Goal: Information Seeking & Learning: Compare options

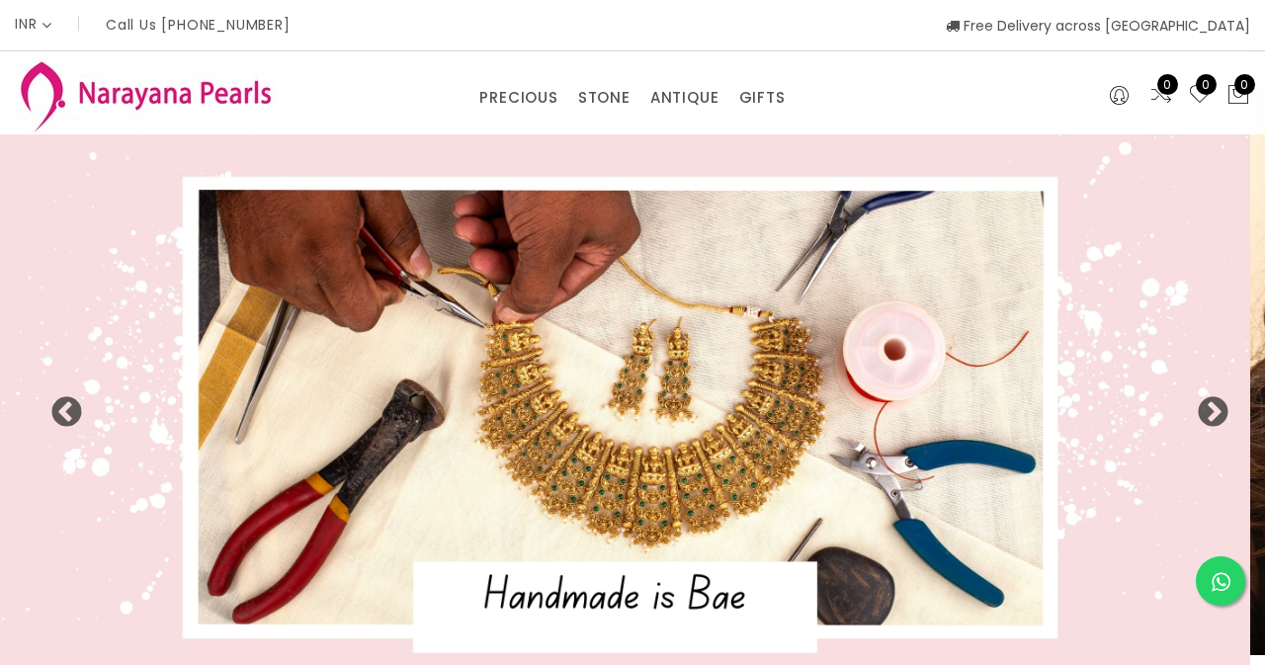
select select "INR"
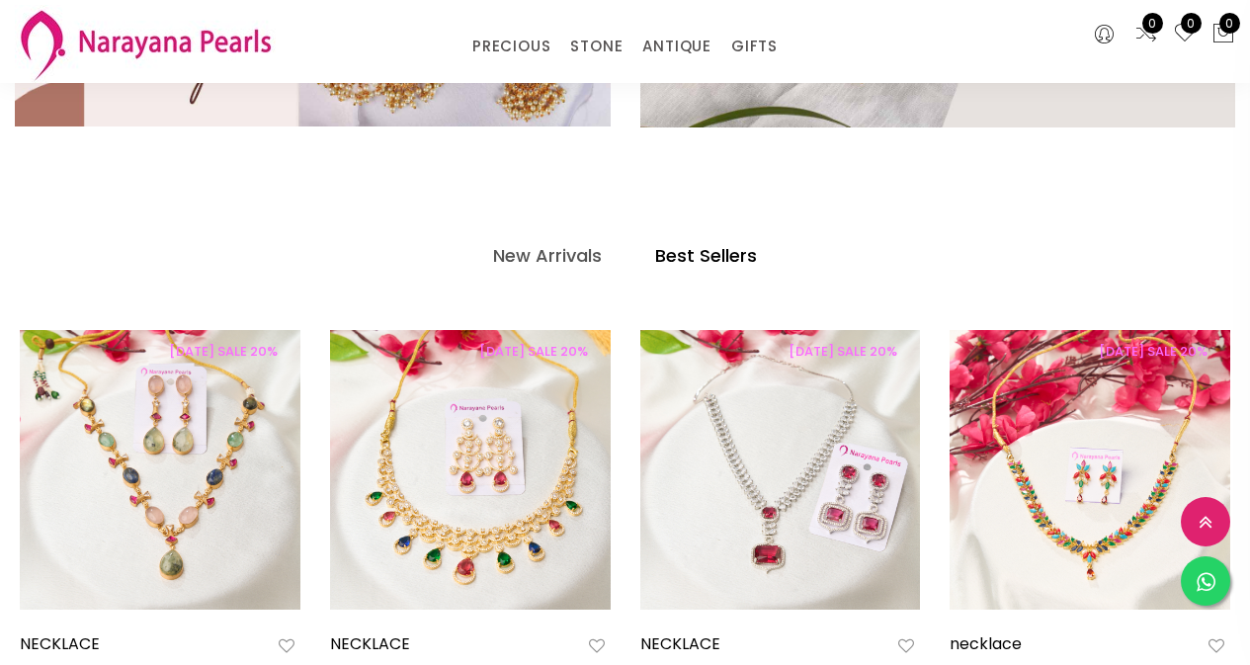
scroll to position [889, 0]
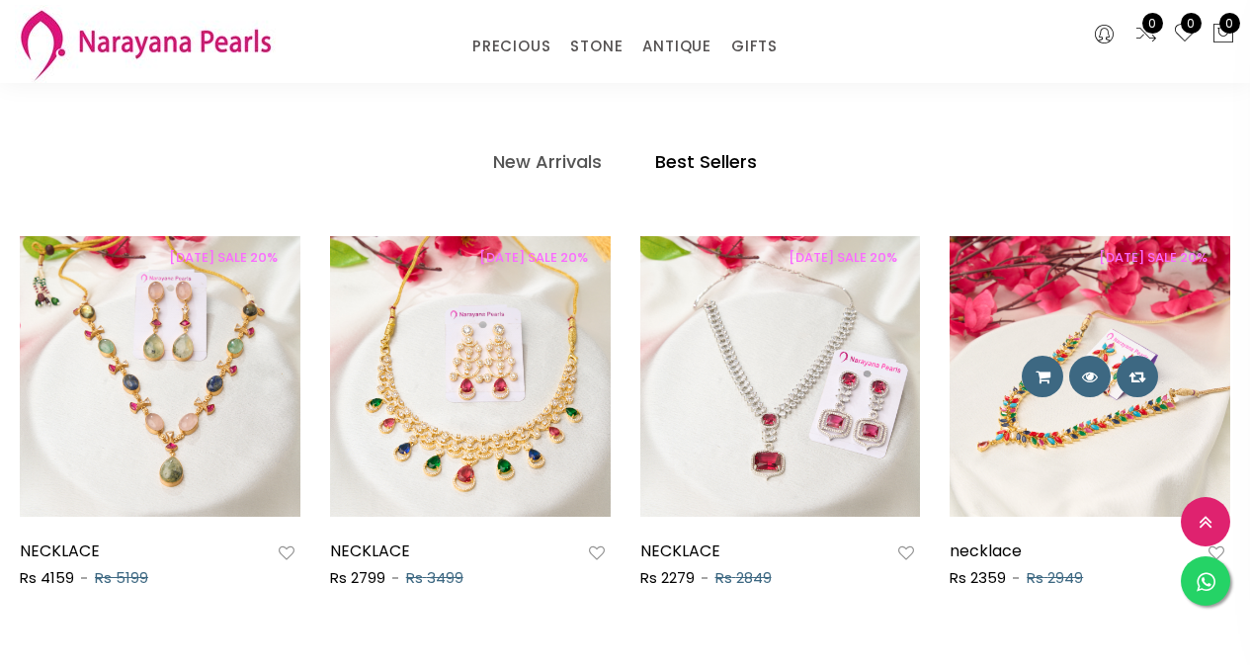
click at [1100, 428] on img at bounding box center [1090, 376] width 281 height 281
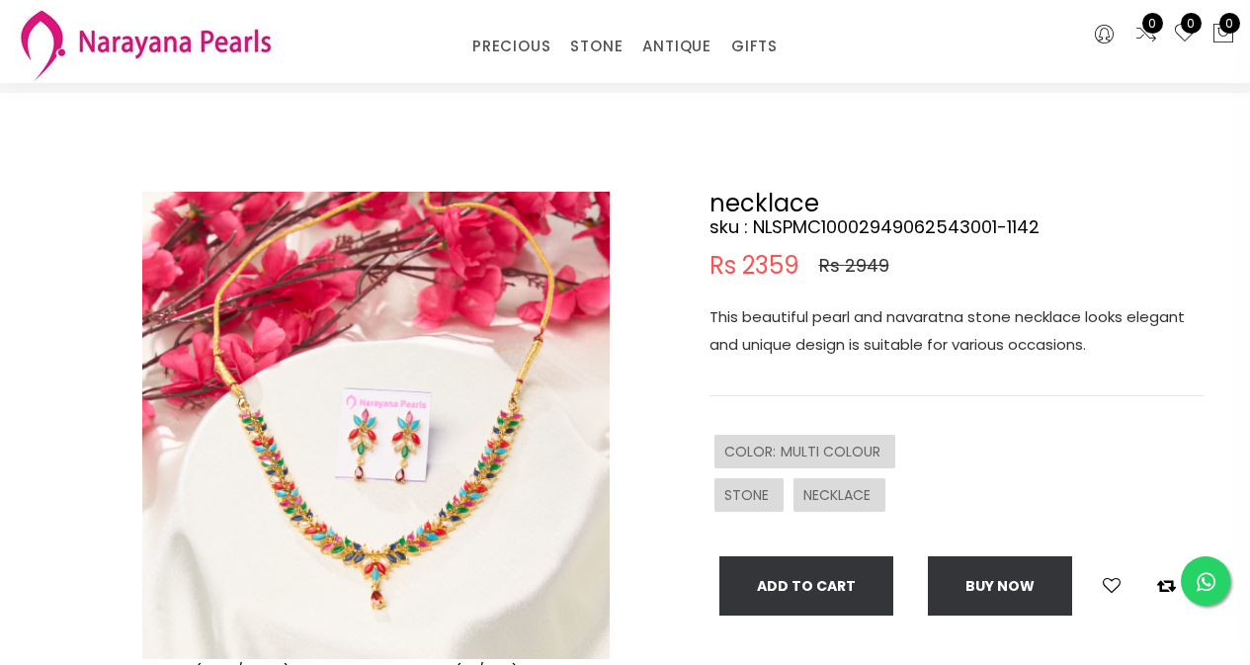
scroll to position [99, 0]
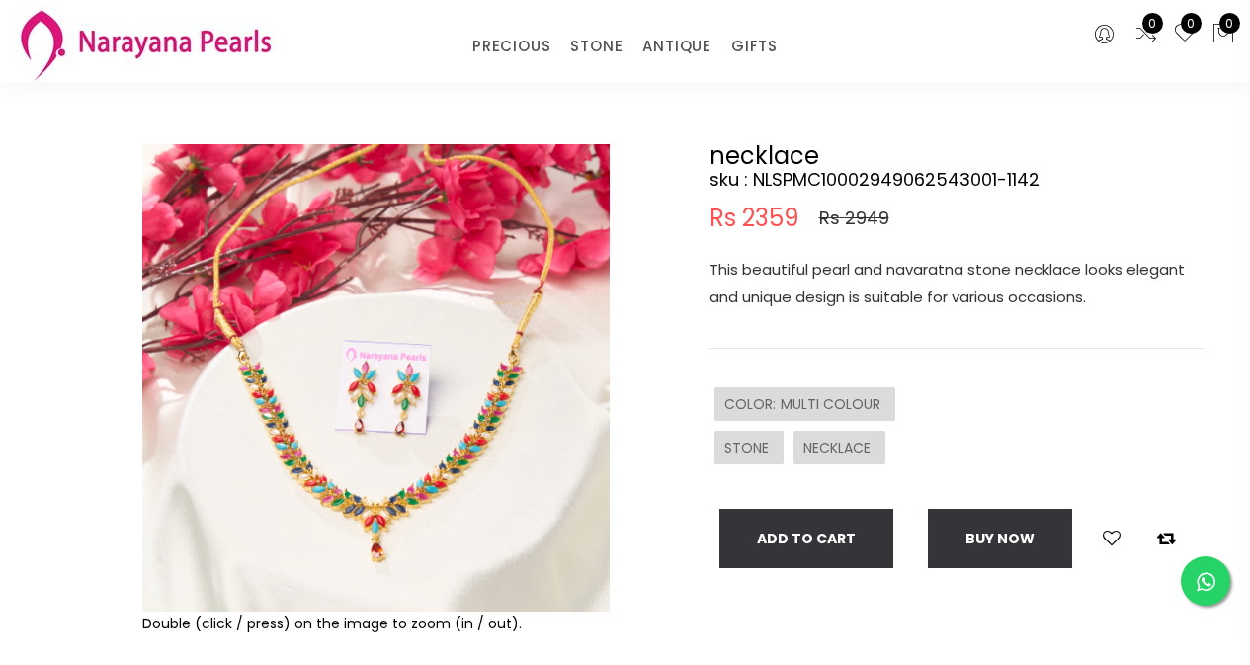
click at [397, 446] on img at bounding box center [375, 377] width 467 height 467
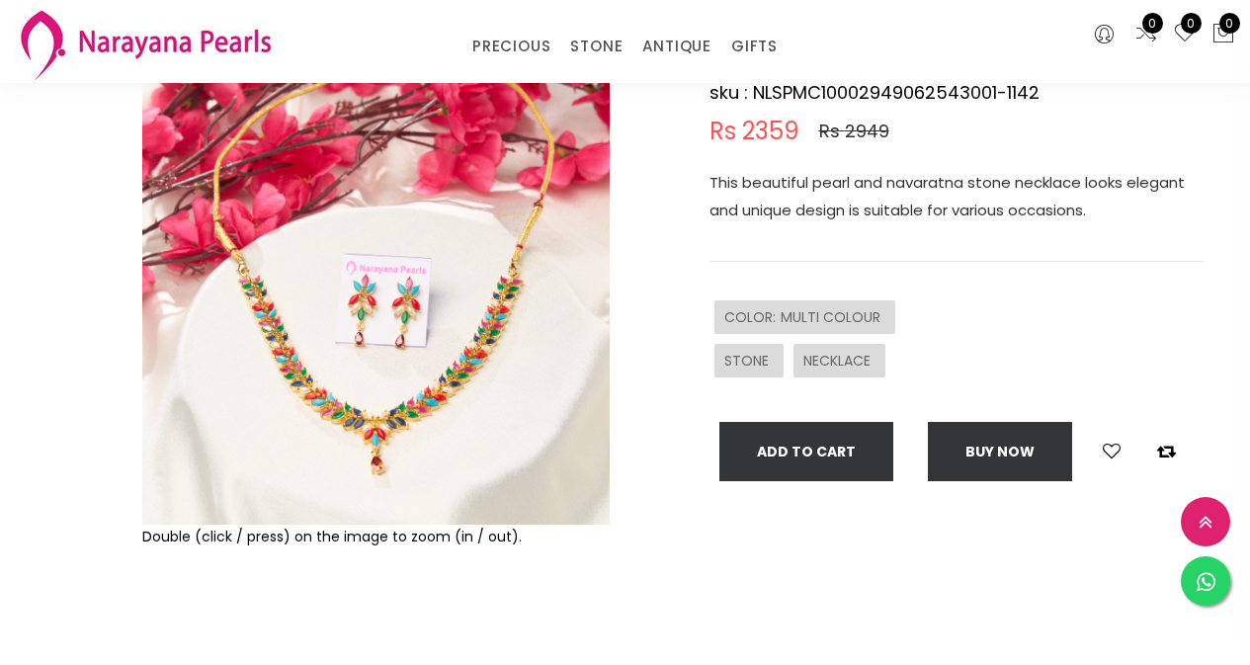
scroll to position [198, 0]
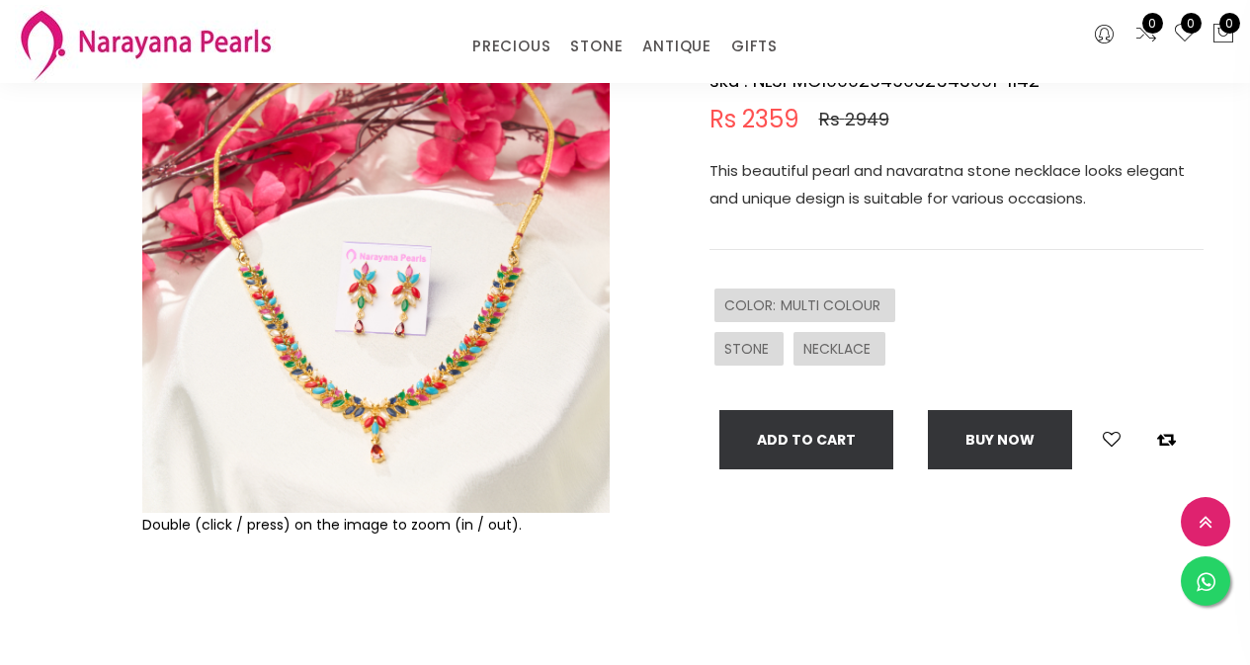
click at [377, 415] on img at bounding box center [375, 278] width 467 height 467
click at [369, 353] on img at bounding box center [375, 278] width 467 height 467
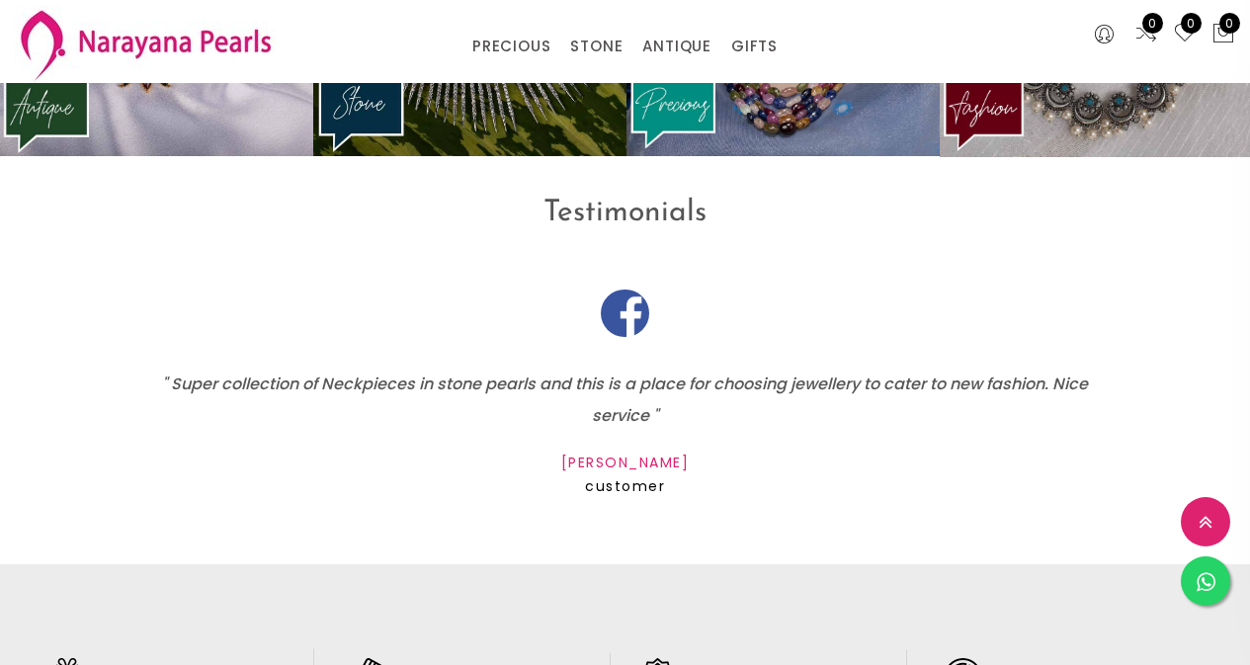
scroll to position [2186, 0]
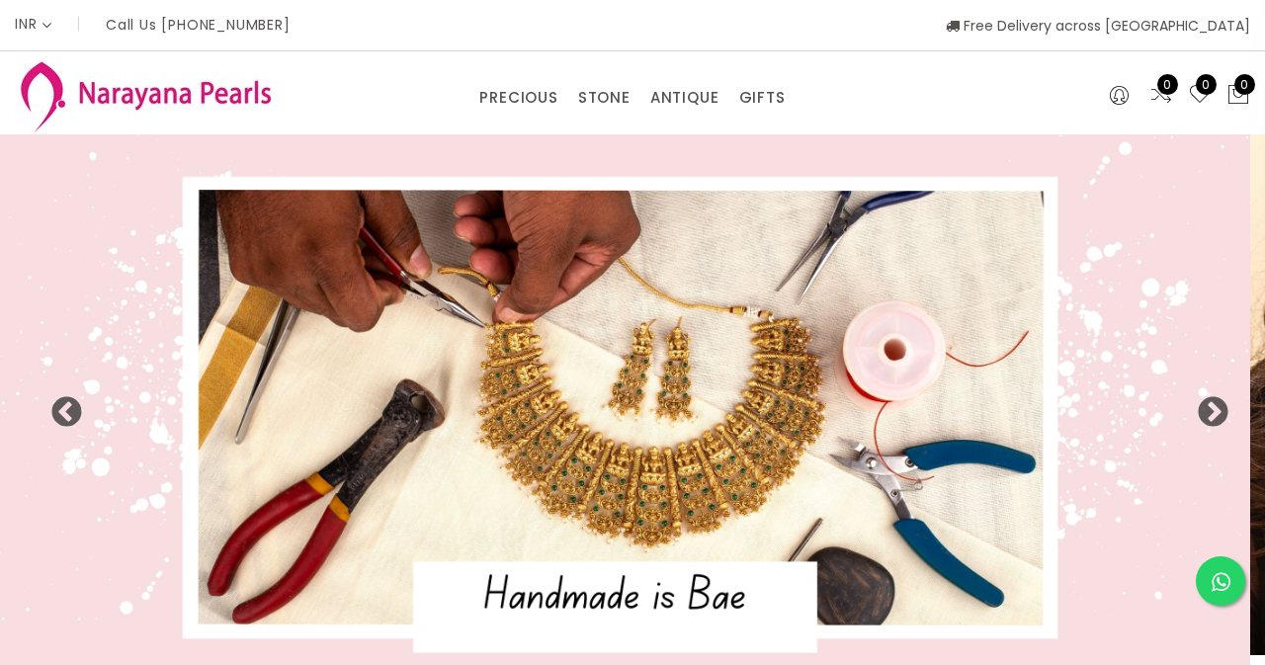
select select "INR"
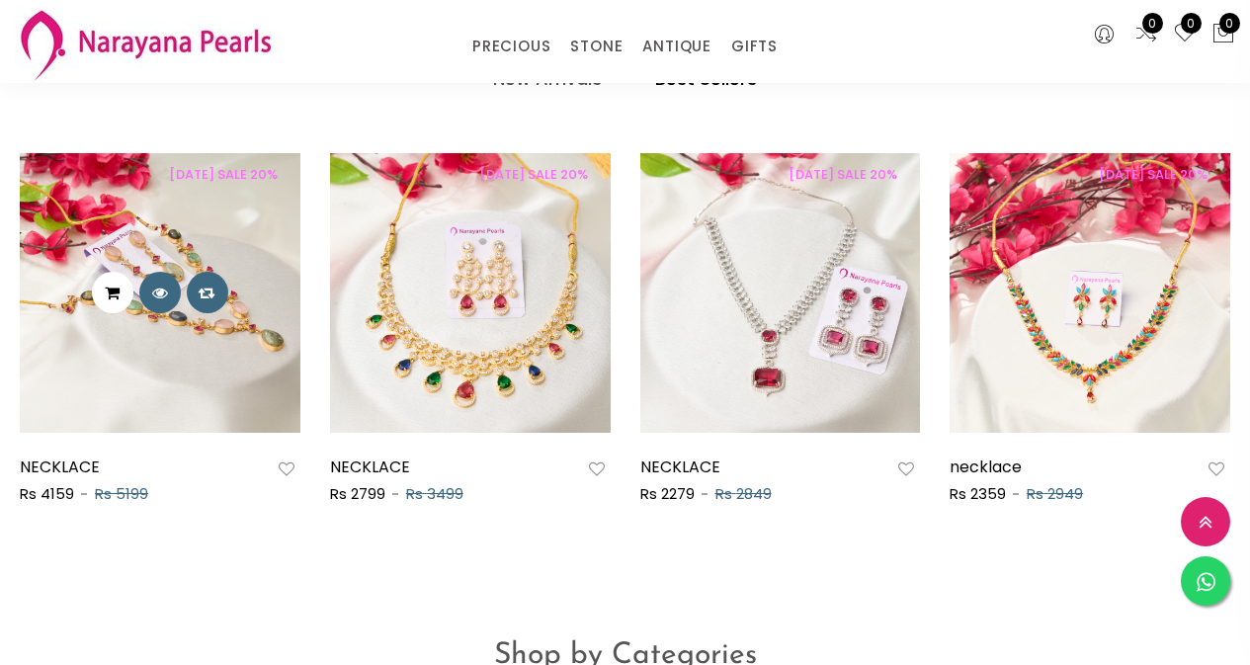
click at [121, 304] on button at bounding box center [113, 293] width 42 height 42
click at [174, 350] on img at bounding box center [160, 293] width 281 height 281
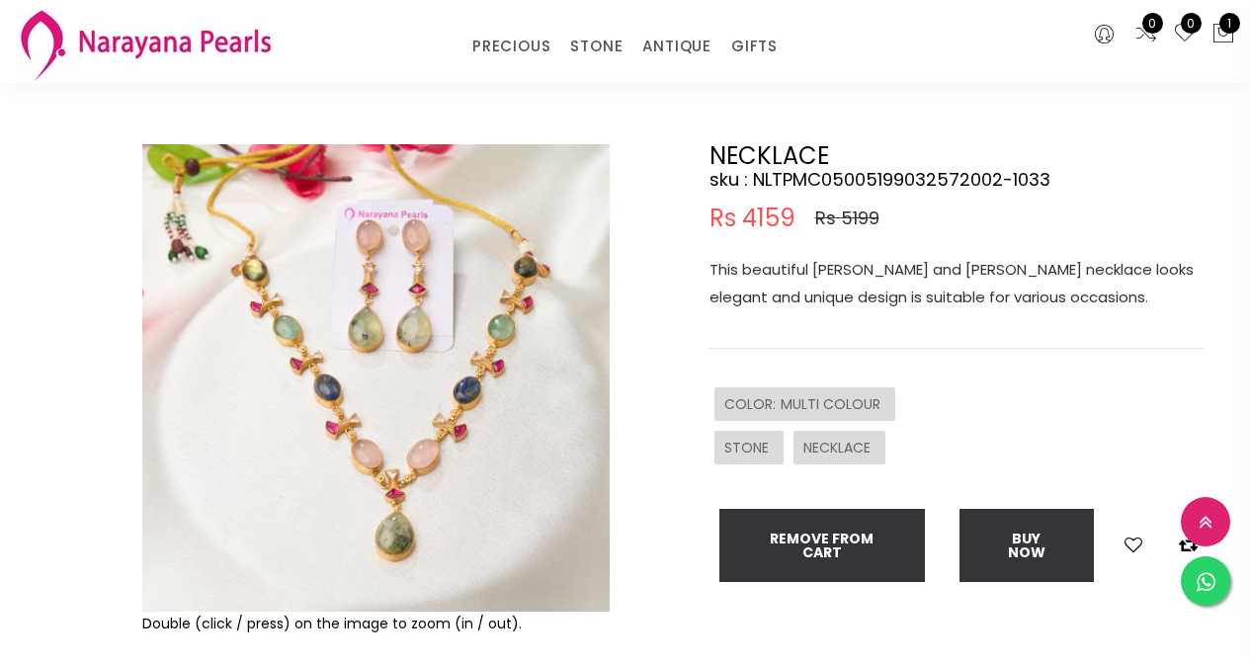
scroll to position [198, 0]
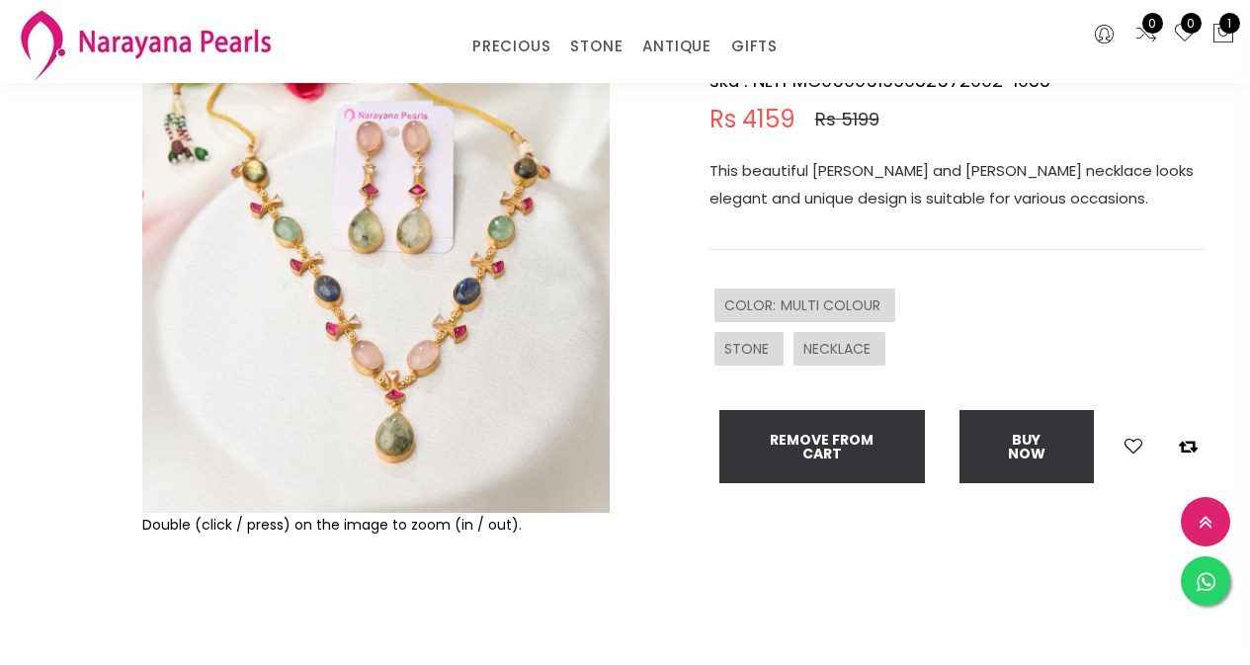
click at [406, 361] on img at bounding box center [375, 278] width 467 height 467
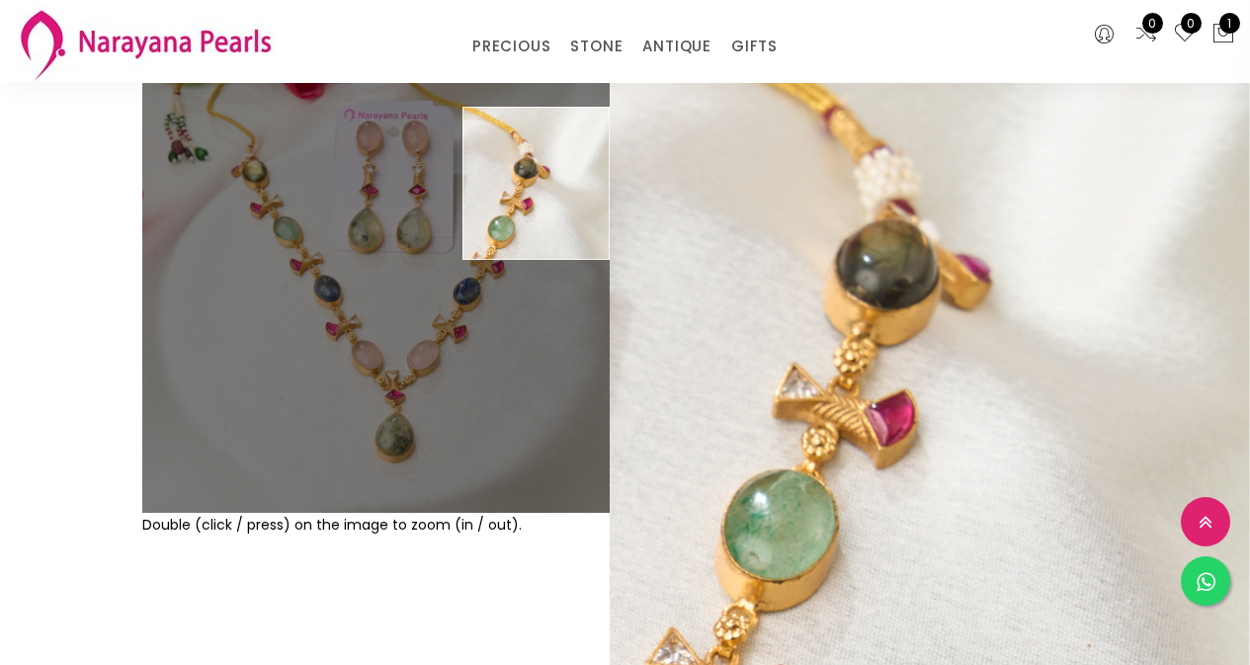
click at [485, 574] on div "Double (click / press) on the image to zoom (in / out)." at bounding box center [375, 356] width 477 height 623
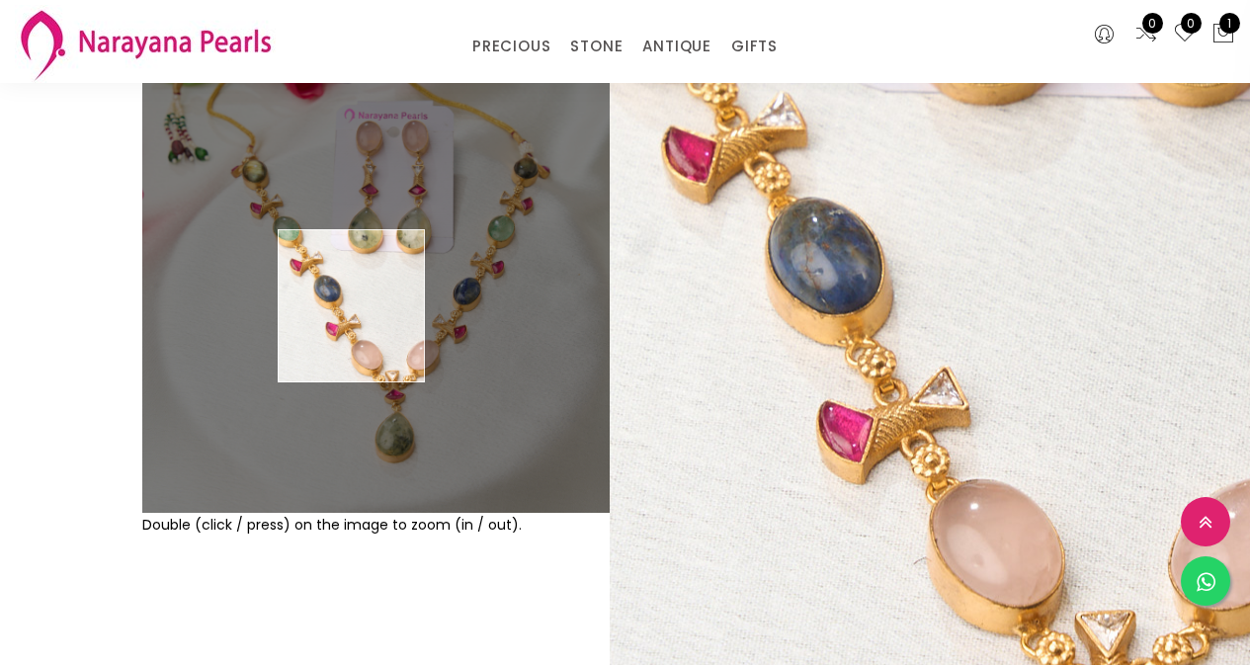
click at [352, 306] on img at bounding box center [375, 278] width 467 height 467
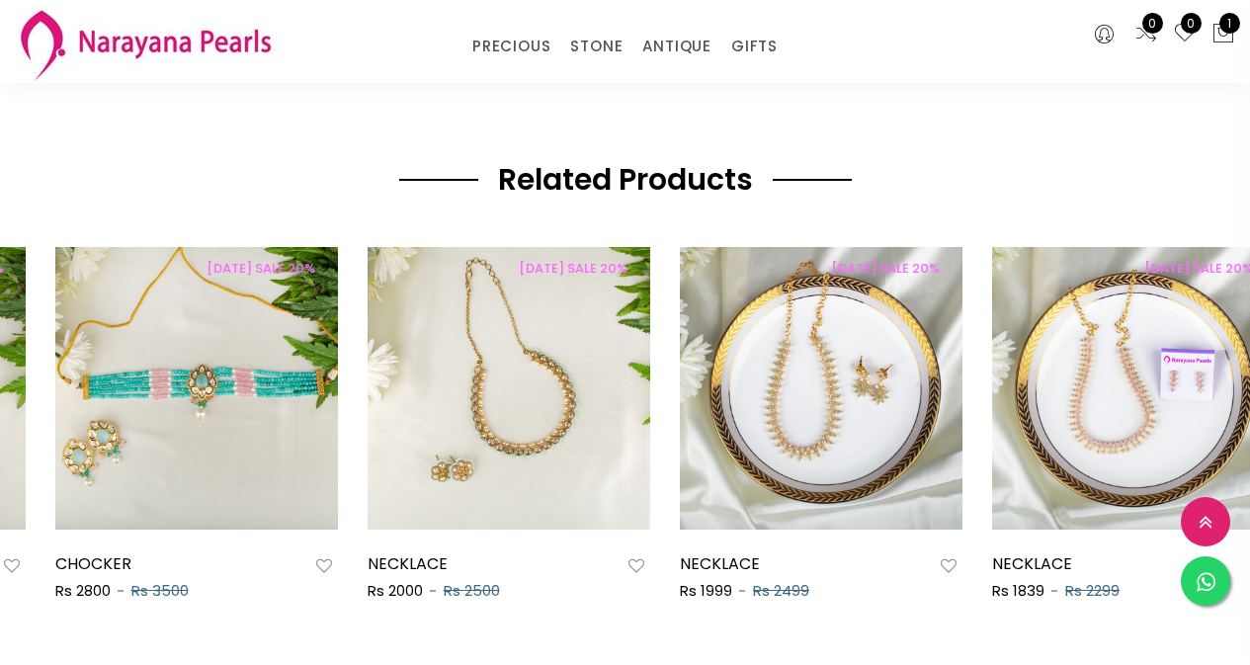
scroll to position [0, 1876]
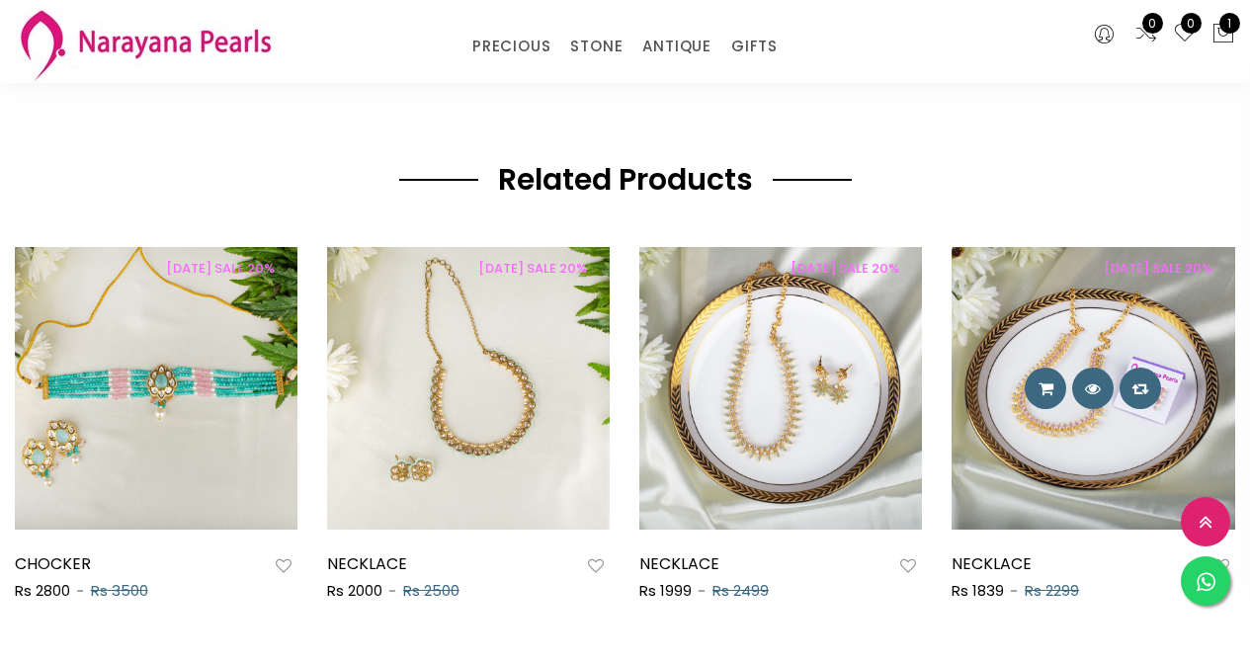
click at [1090, 457] on img at bounding box center [1093, 388] width 283 height 283
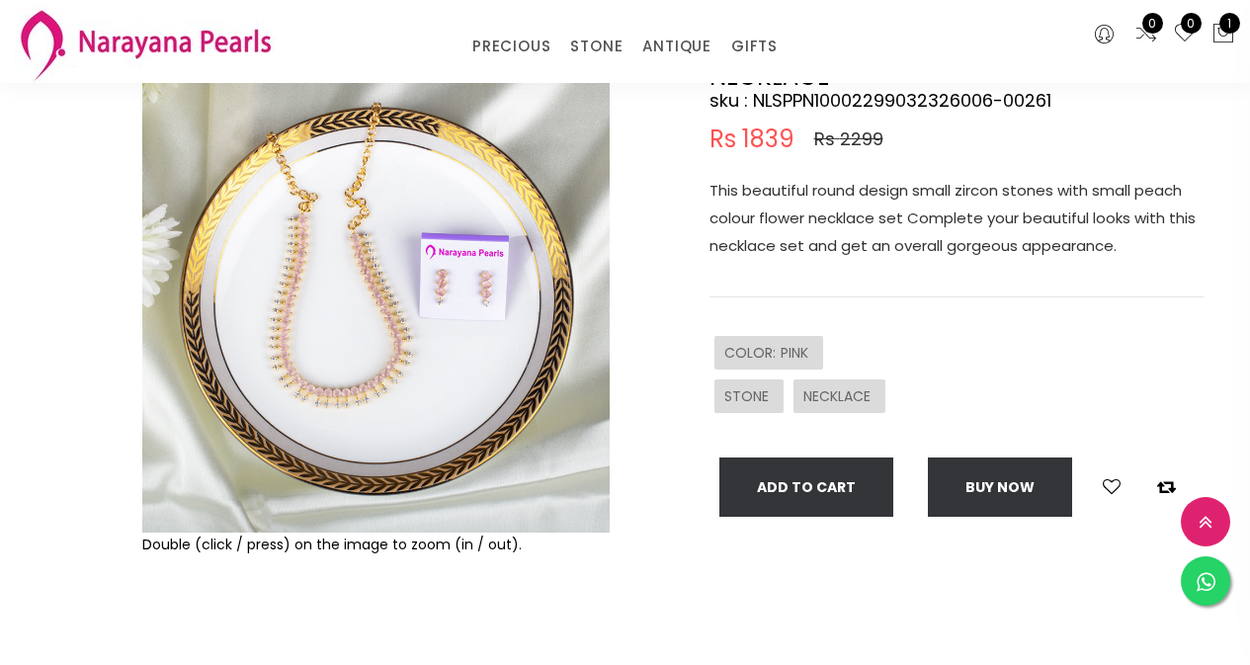
scroll to position [198, 0]
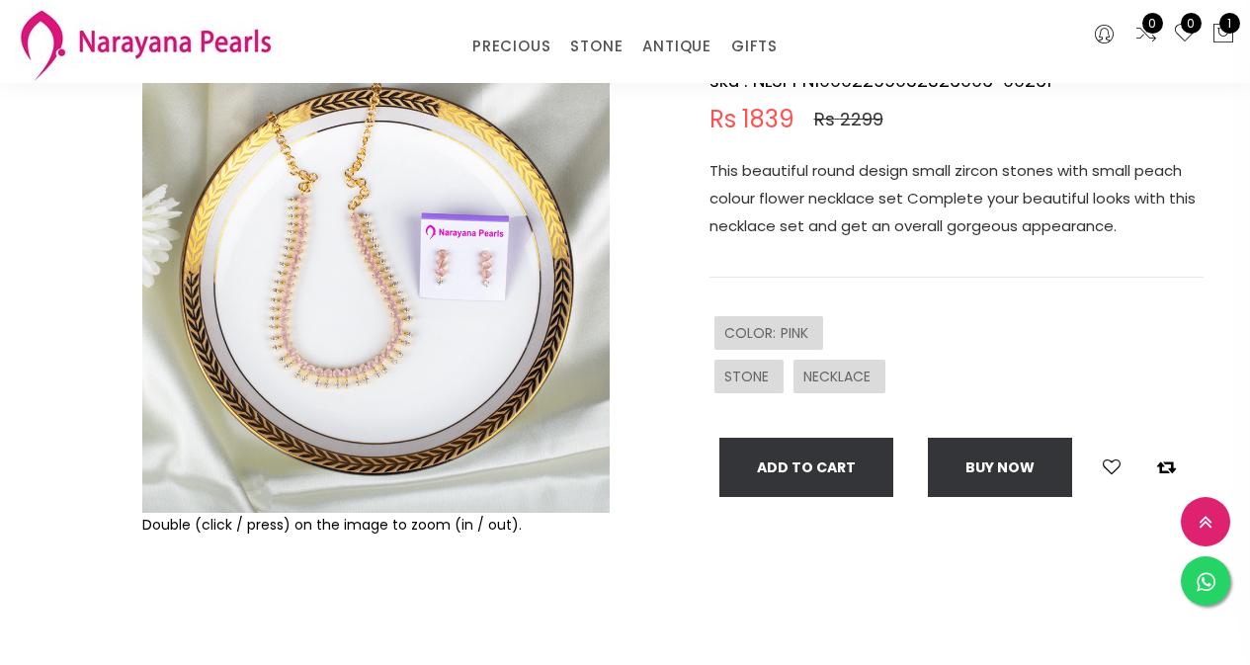
click at [346, 335] on img at bounding box center [375, 278] width 467 height 467
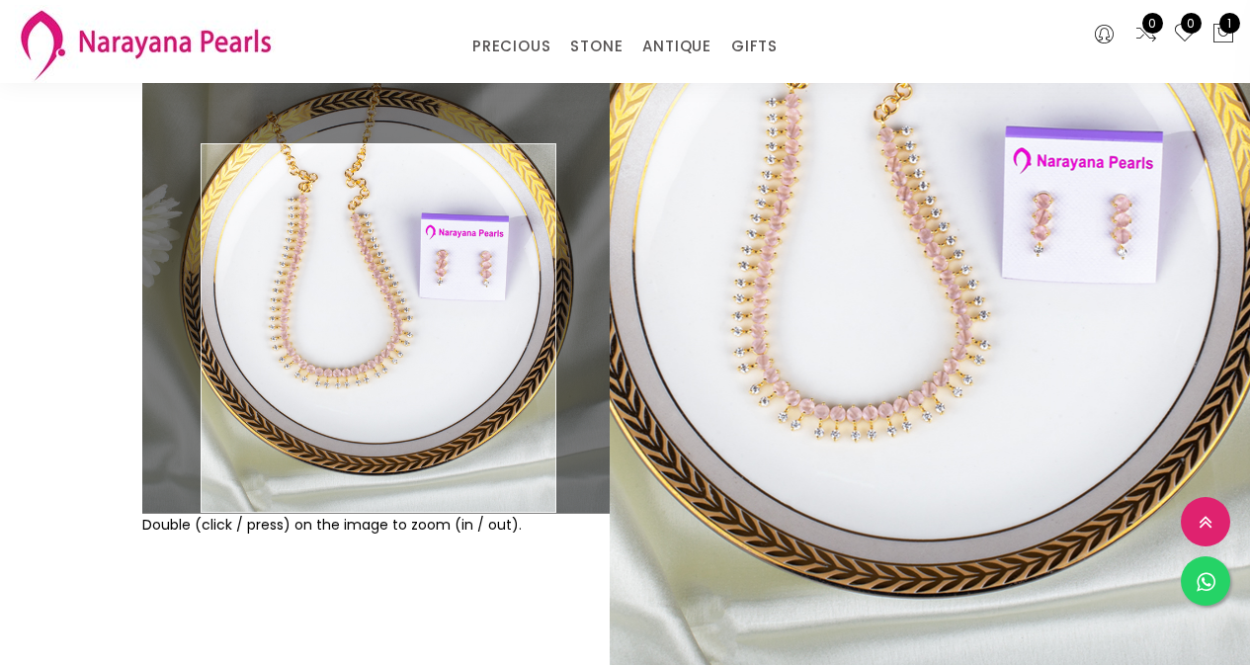
click at [379, 331] on img at bounding box center [375, 278] width 467 height 467
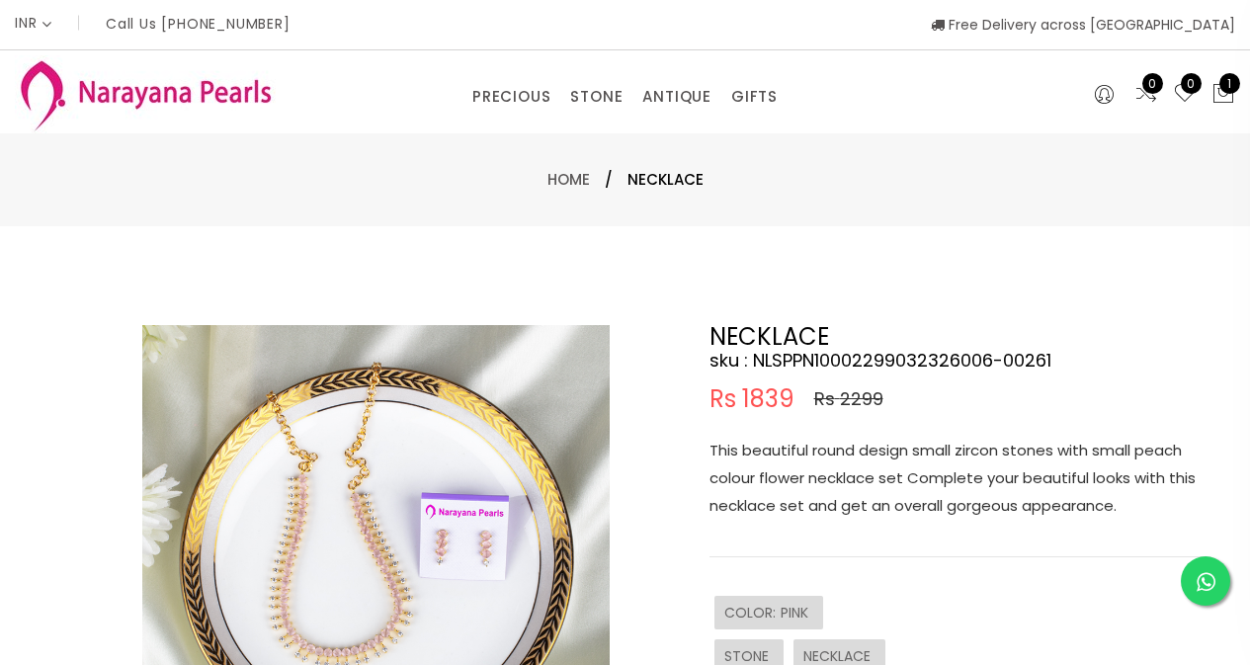
scroll to position [0, 0]
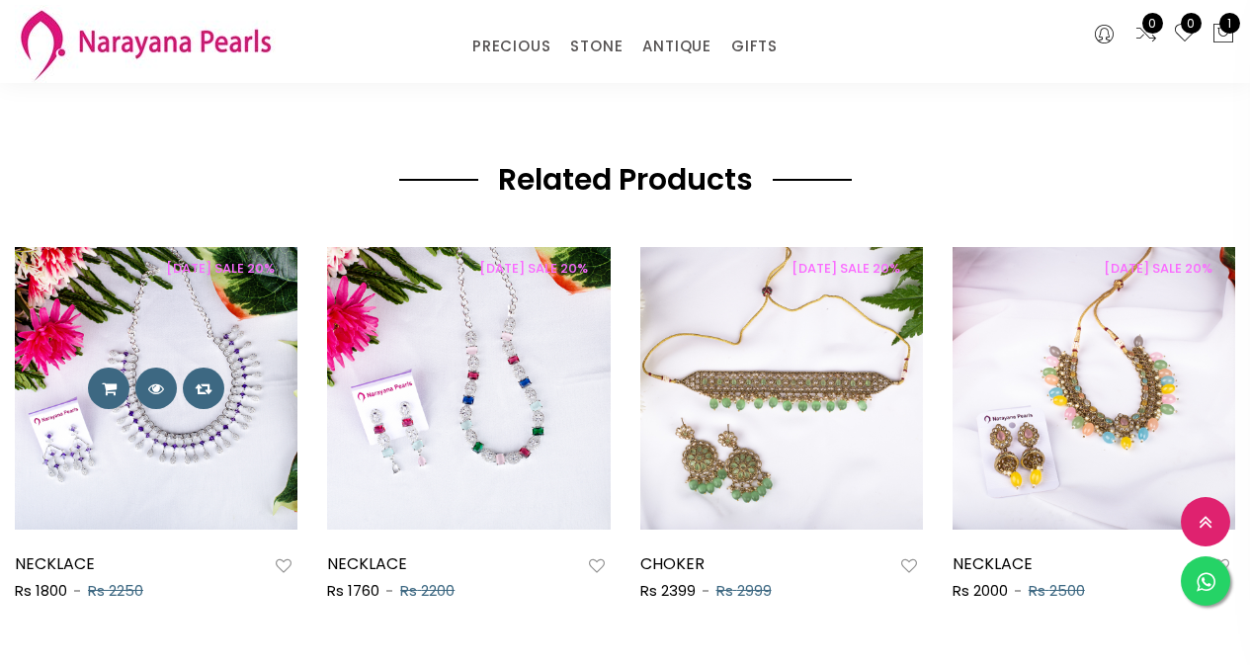
click at [198, 388] on icon at bounding box center [204, 389] width 17 height 16
click at [157, 388] on icon at bounding box center [156, 389] width 16 height 16
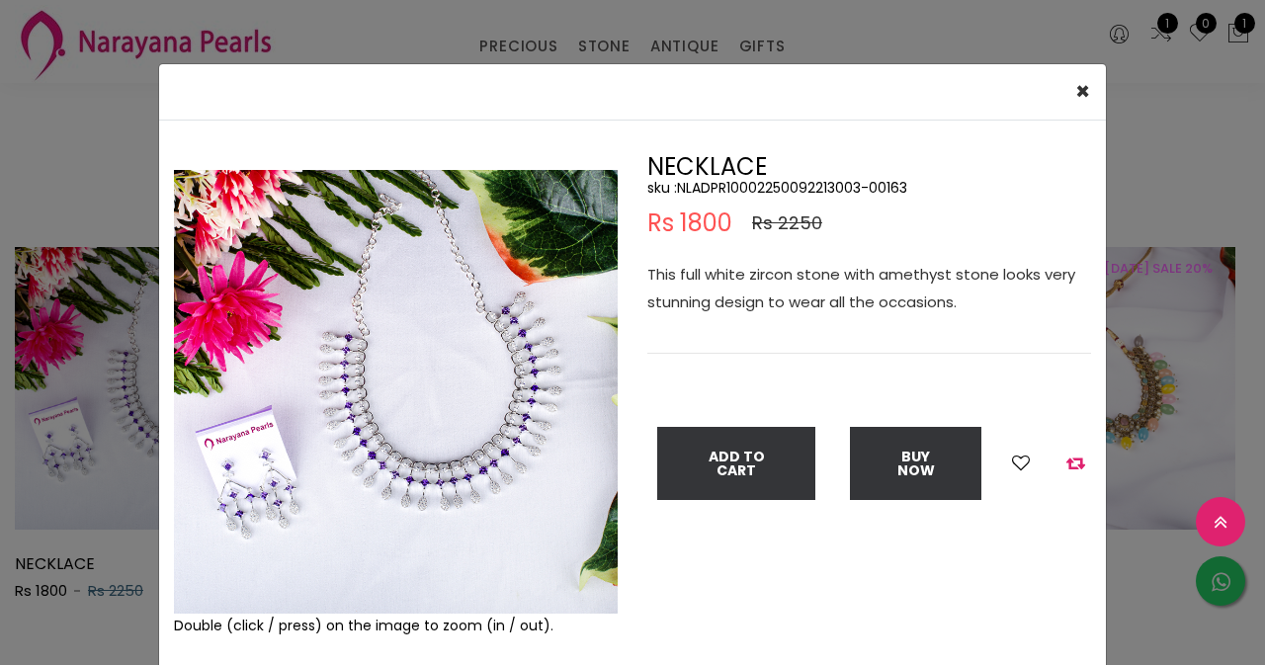
click at [474, 453] on img at bounding box center [396, 392] width 444 height 444
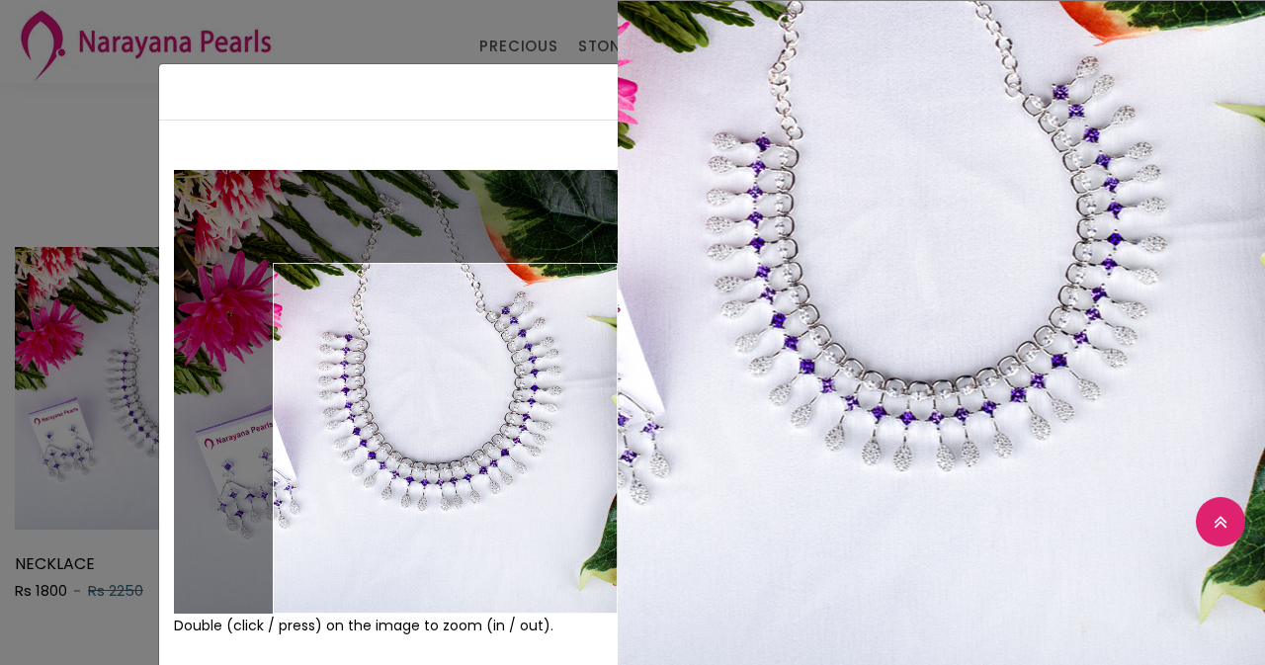
drag, startPoint x: 781, startPoint y: 238, endPoint x: 699, endPoint y: 361, distance: 147.5
click at [758, 349] on div "NECKLACE sku : NLADPR10002250092213003-00163 Rs 1800 Rs 2250 This full white zi…" at bounding box center [869, 344] width 444 height 378
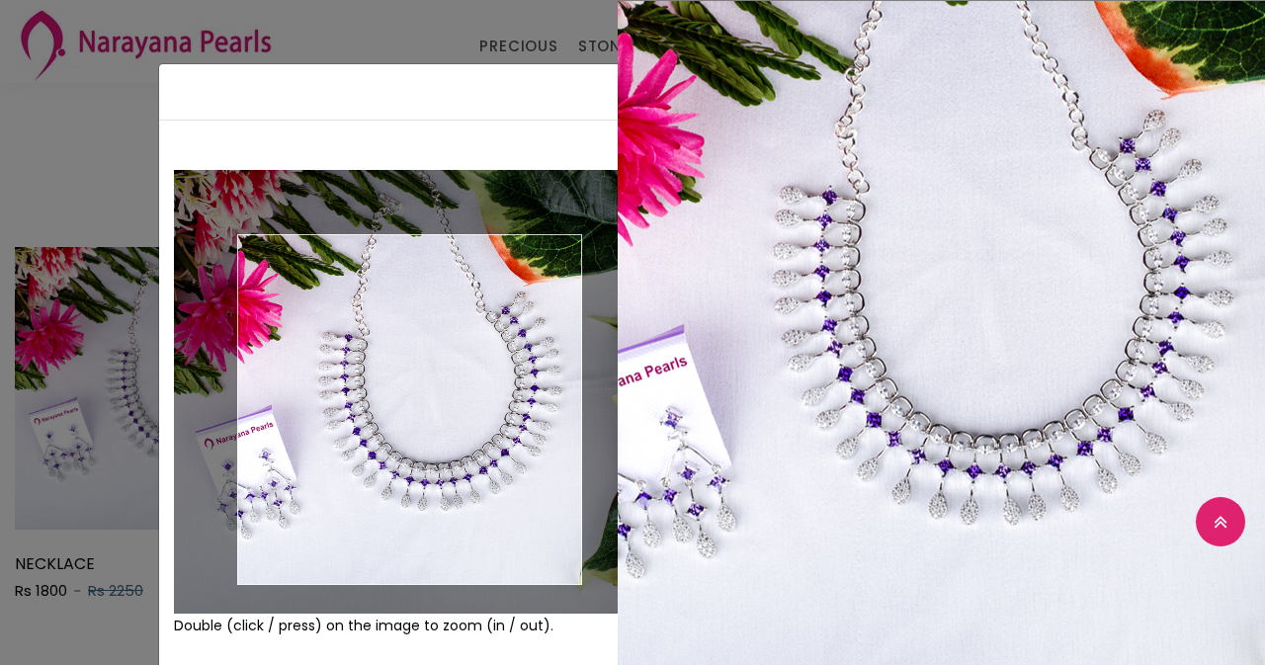
click at [402, 409] on img at bounding box center [396, 392] width 444 height 444
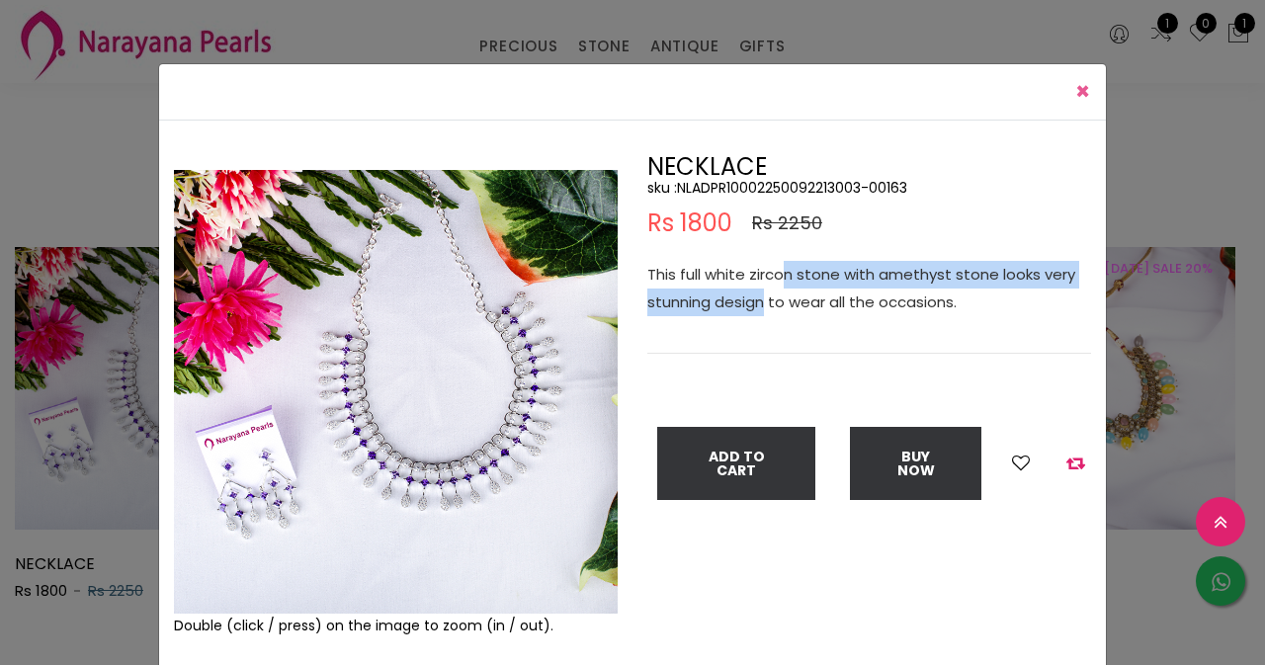
click at [1079, 94] on span "×" at bounding box center [1082, 91] width 15 height 33
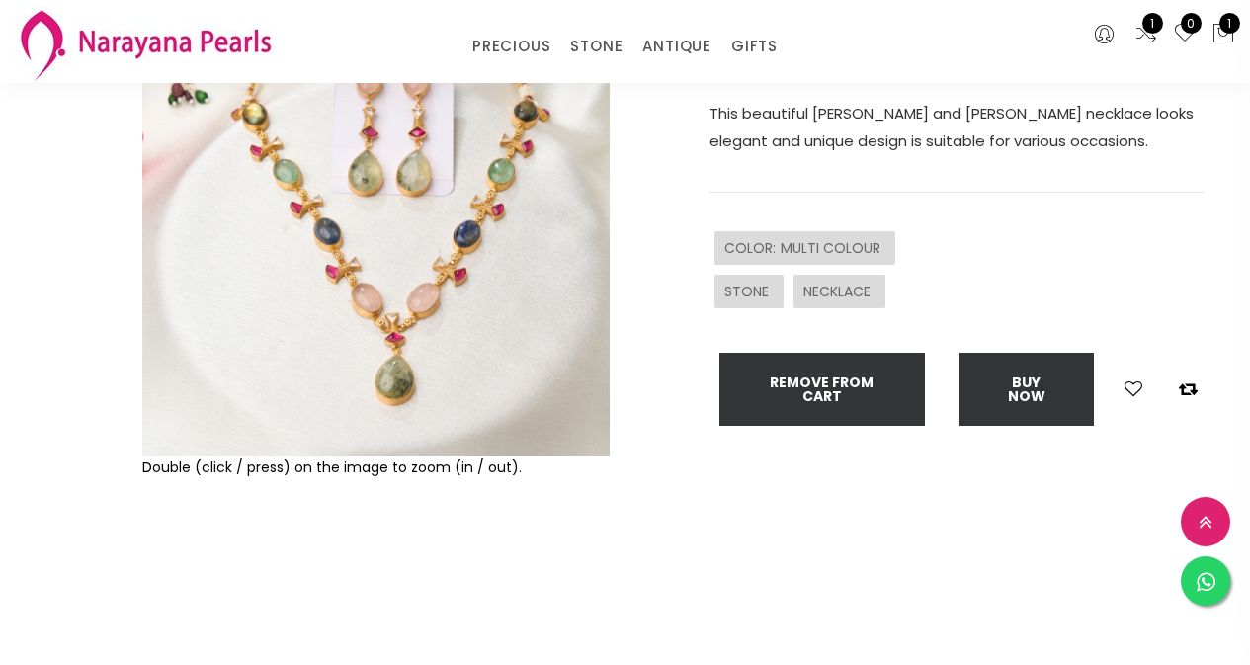
scroll to position [0, 0]
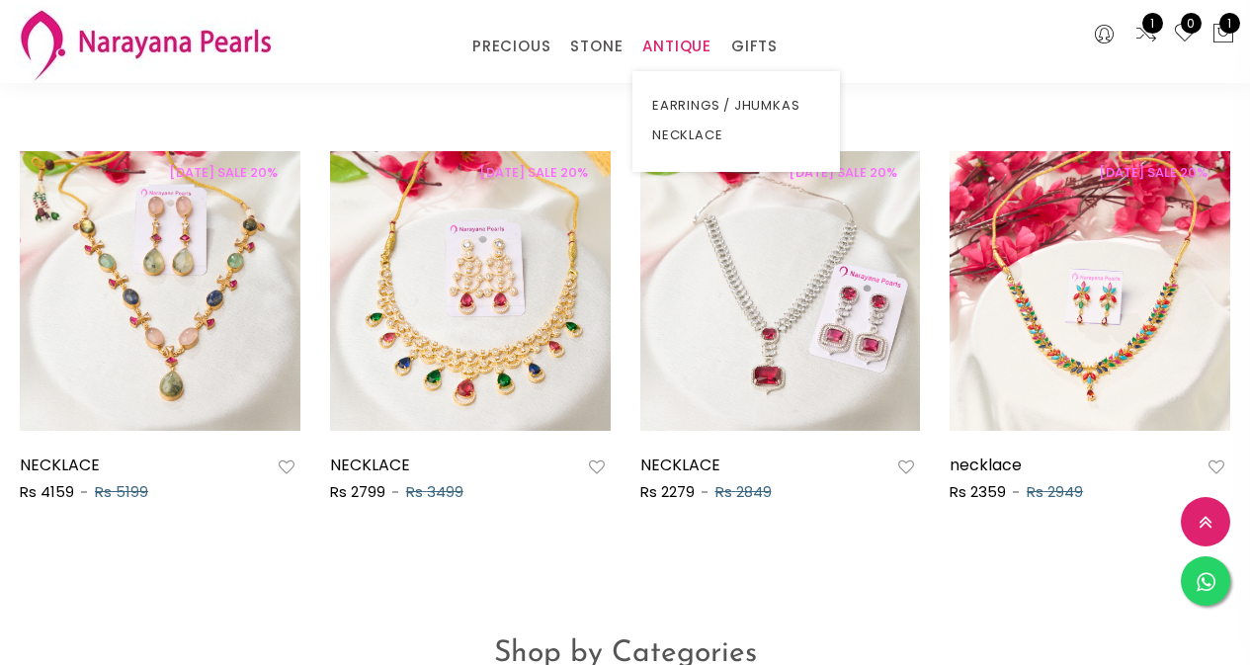
scroll to position [1003, 0]
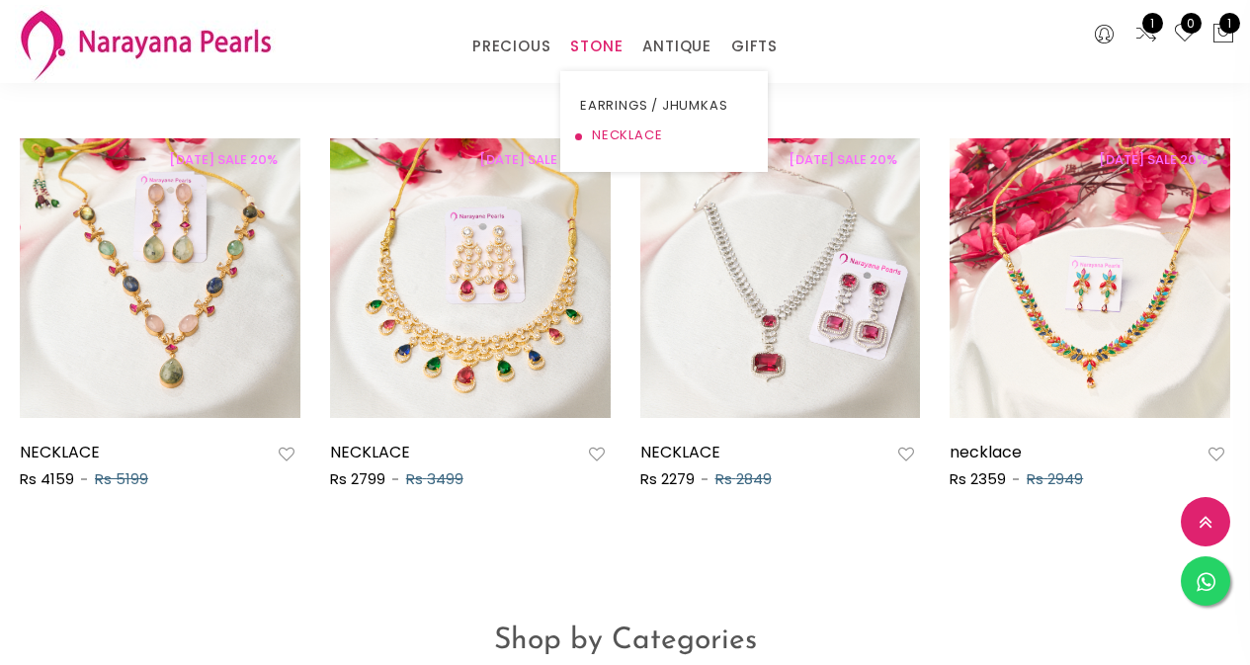
click at [608, 130] on link "NECKLACE" at bounding box center [664, 136] width 168 height 30
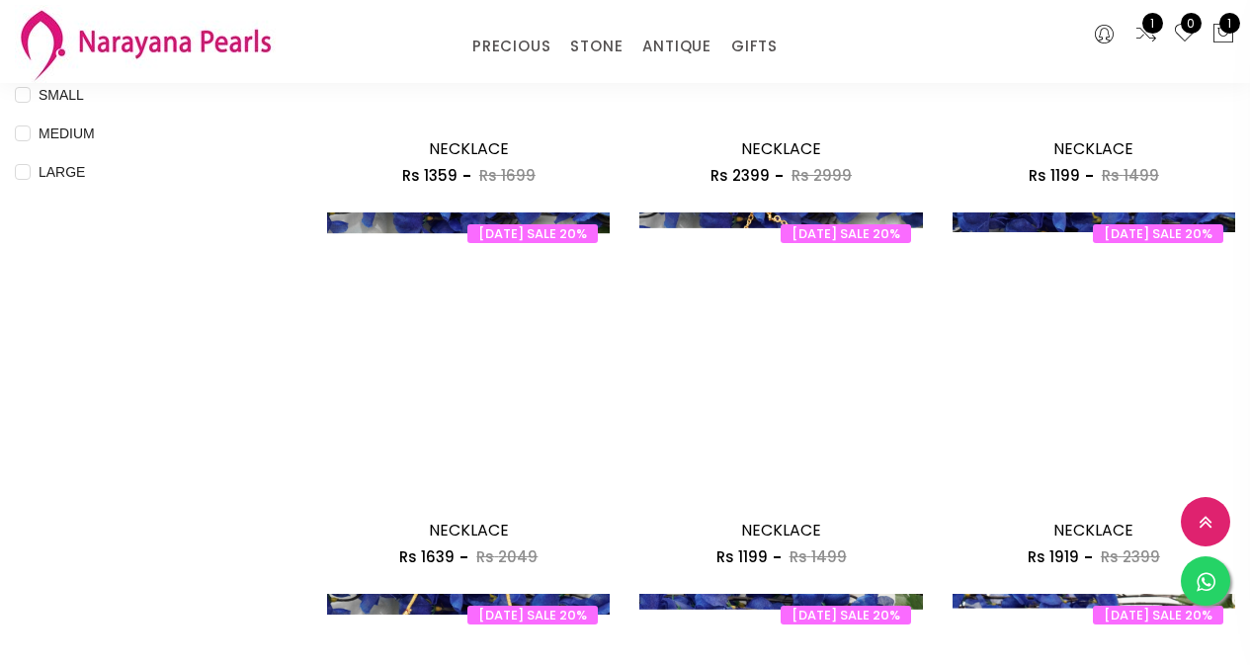
scroll to position [889, 0]
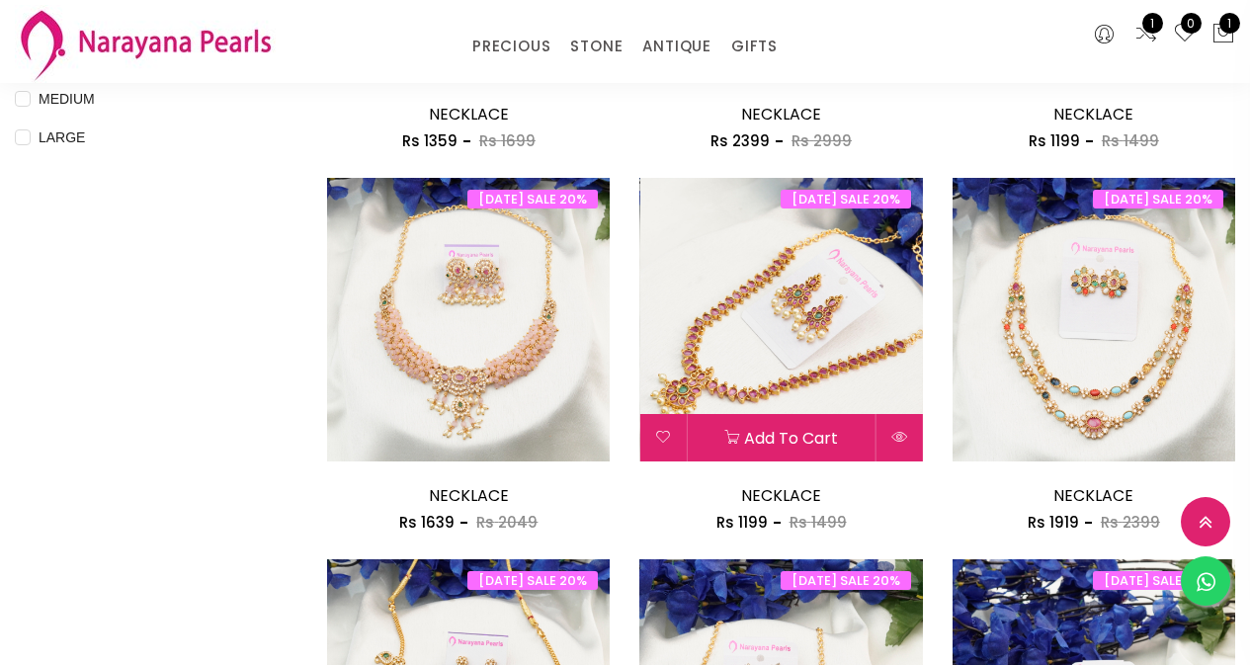
click at [804, 361] on img at bounding box center [780, 319] width 283 height 283
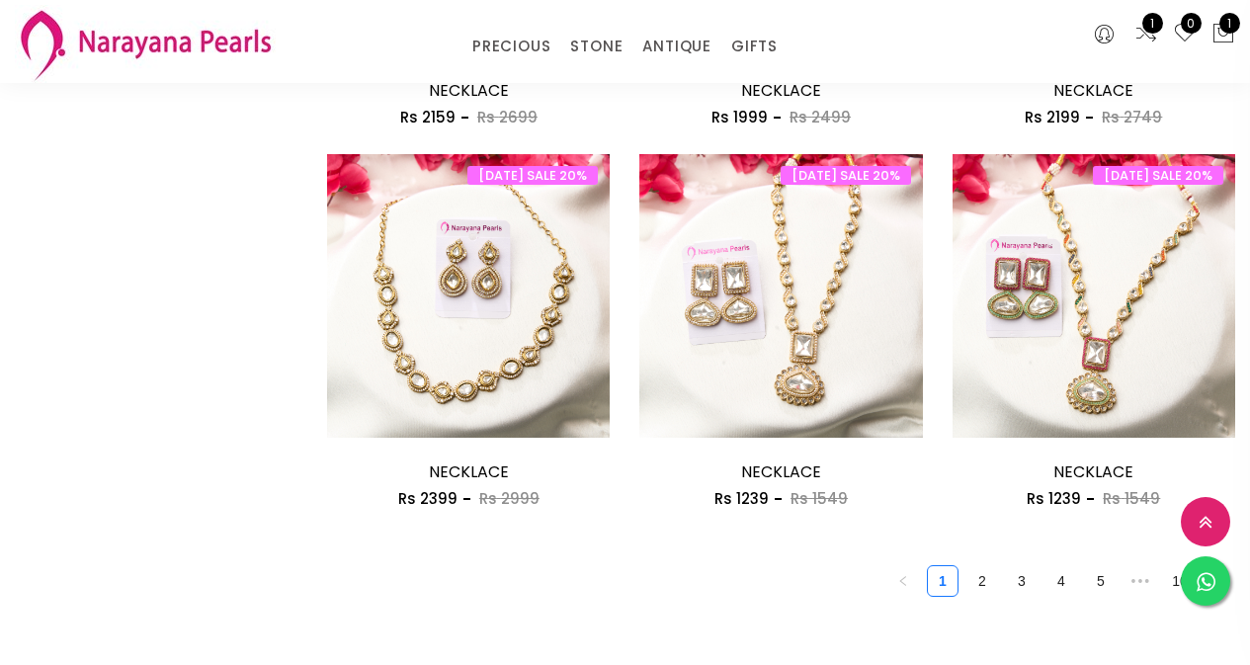
scroll to position [2471, 0]
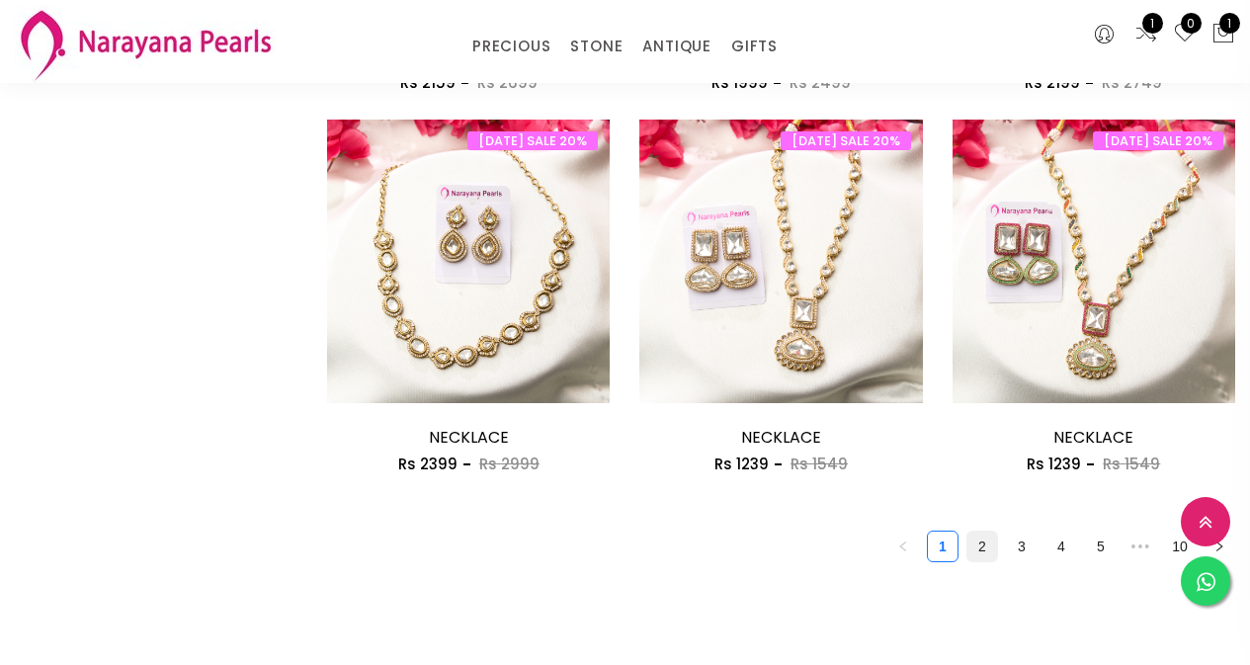
click at [982, 545] on link "2" at bounding box center [982, 547] width 30 height 30
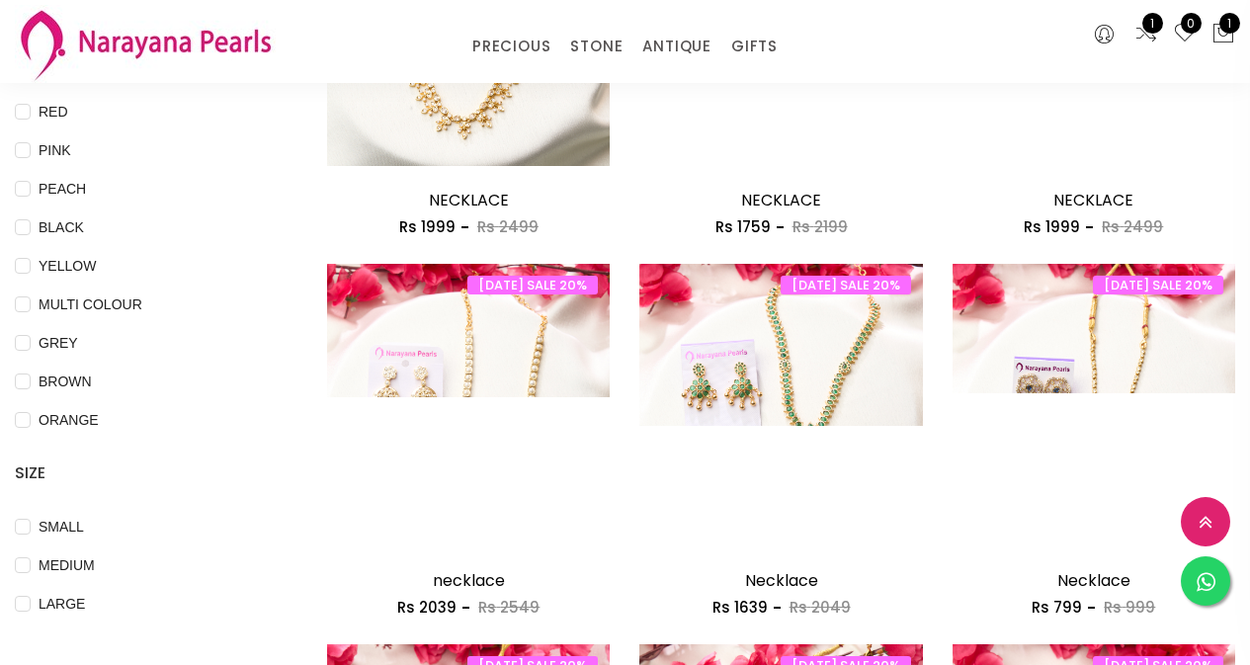
scroll to position [494, 0]
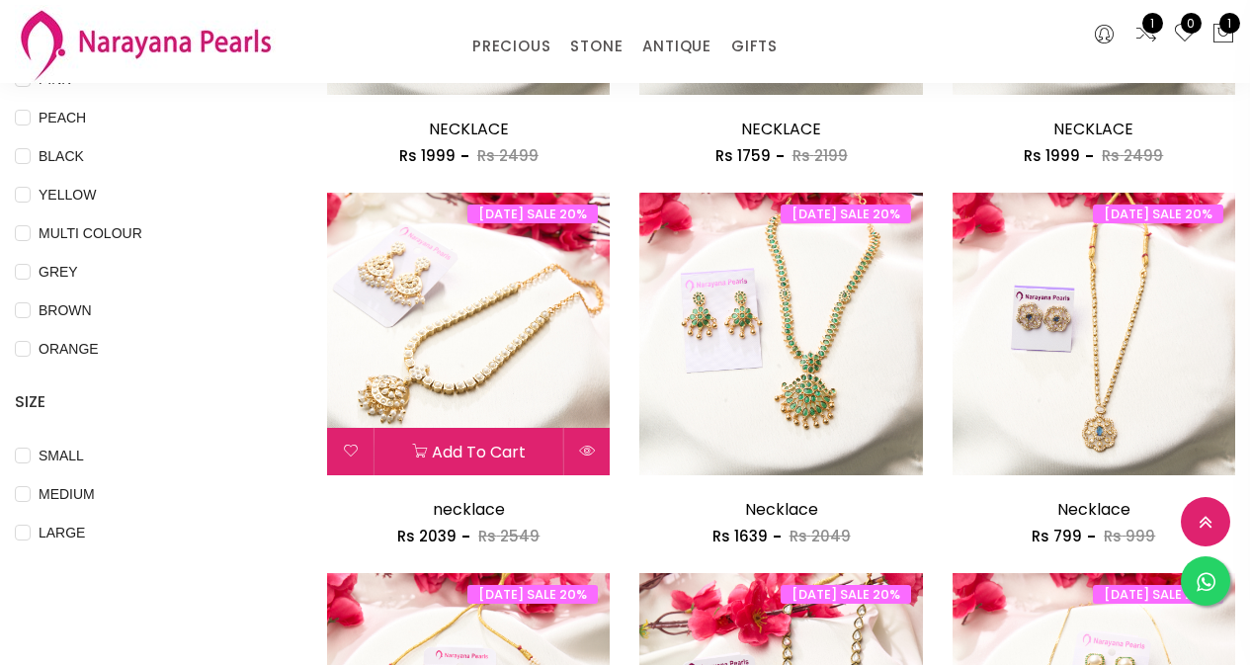
click at [462, 374] on img at bounding box center [468, 334] width 283 height 283
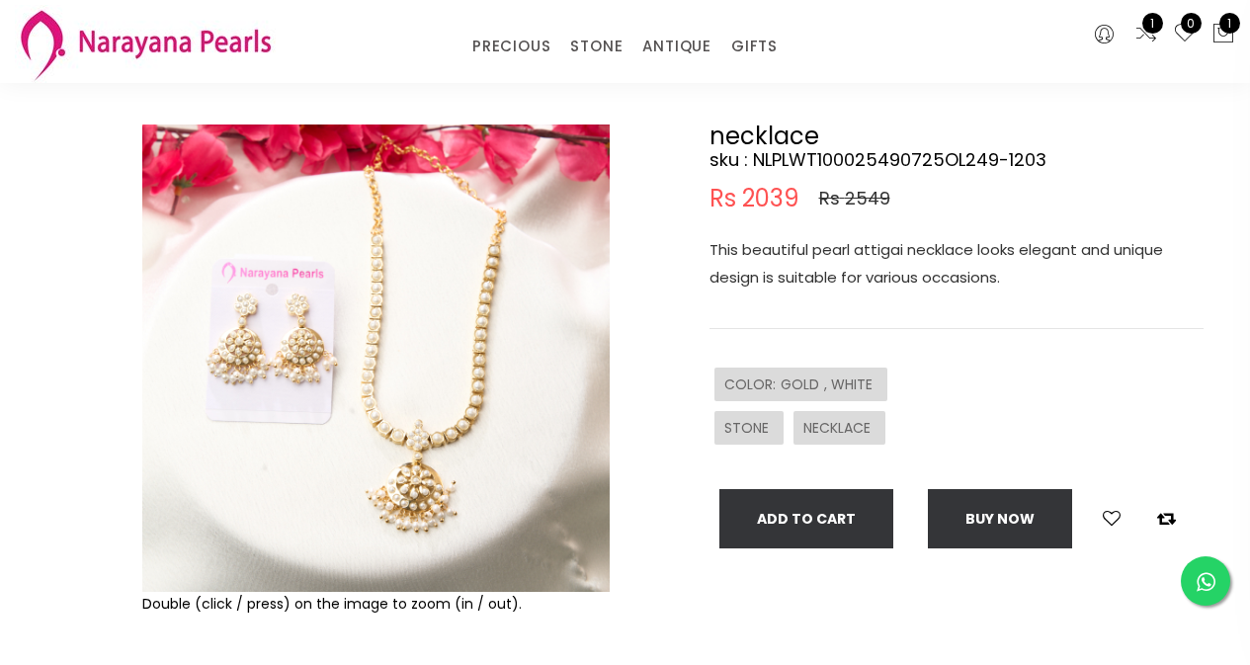
scroll to position [99, 0]
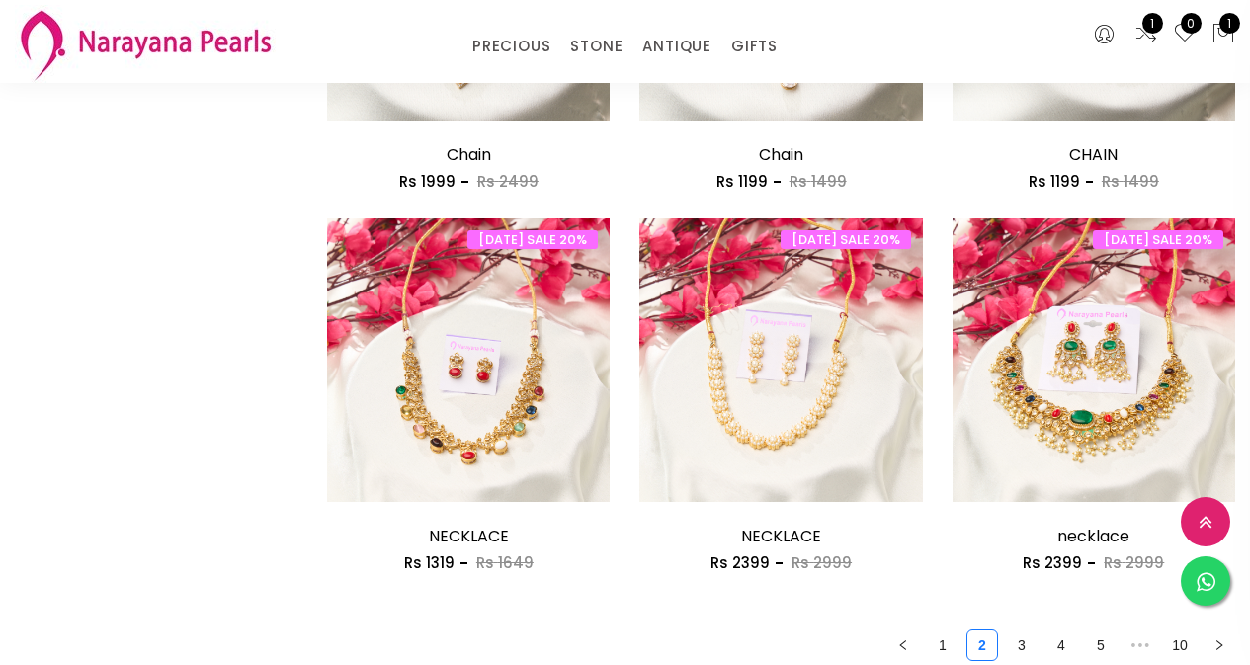
scroll to position [2366, 0]
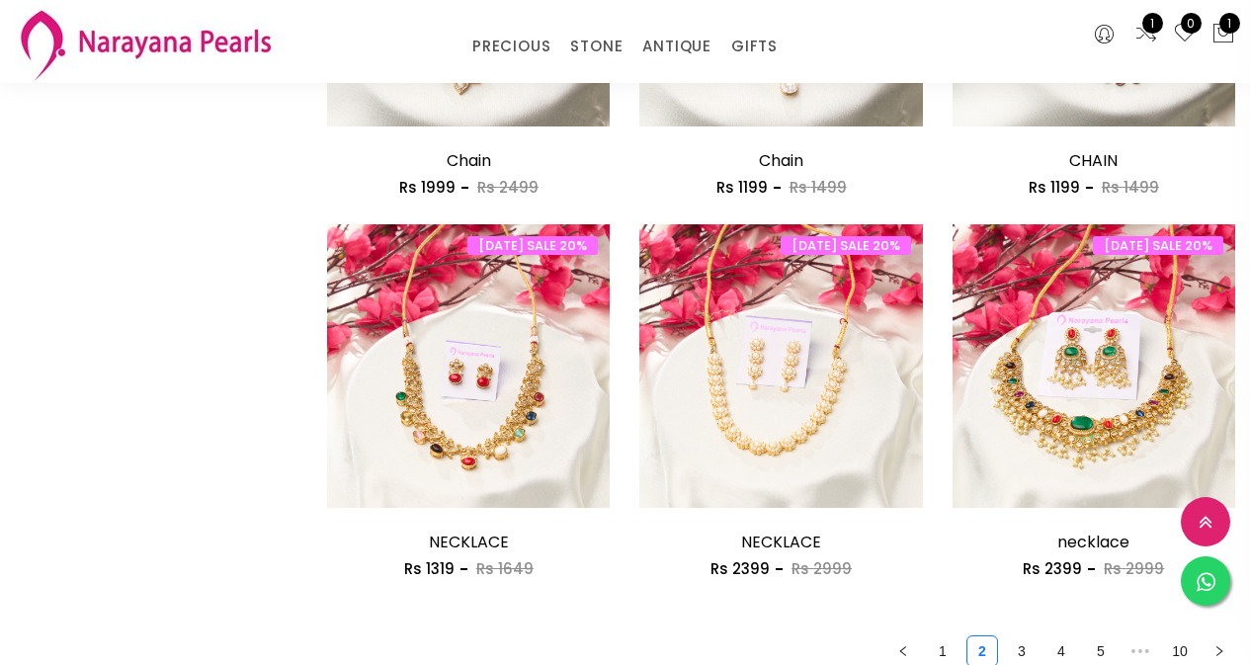
click at [1021, 650] on link "3" at bounding box center [1022, 651] width 30 height 30
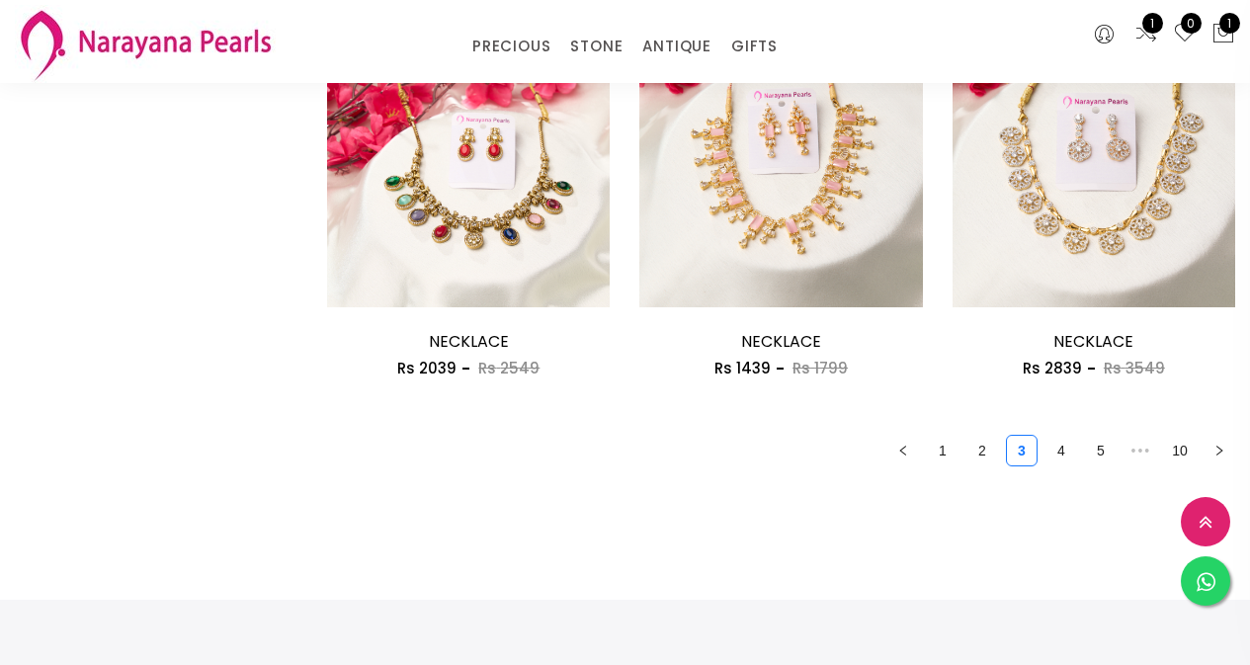
scroll to position [2623, 0]
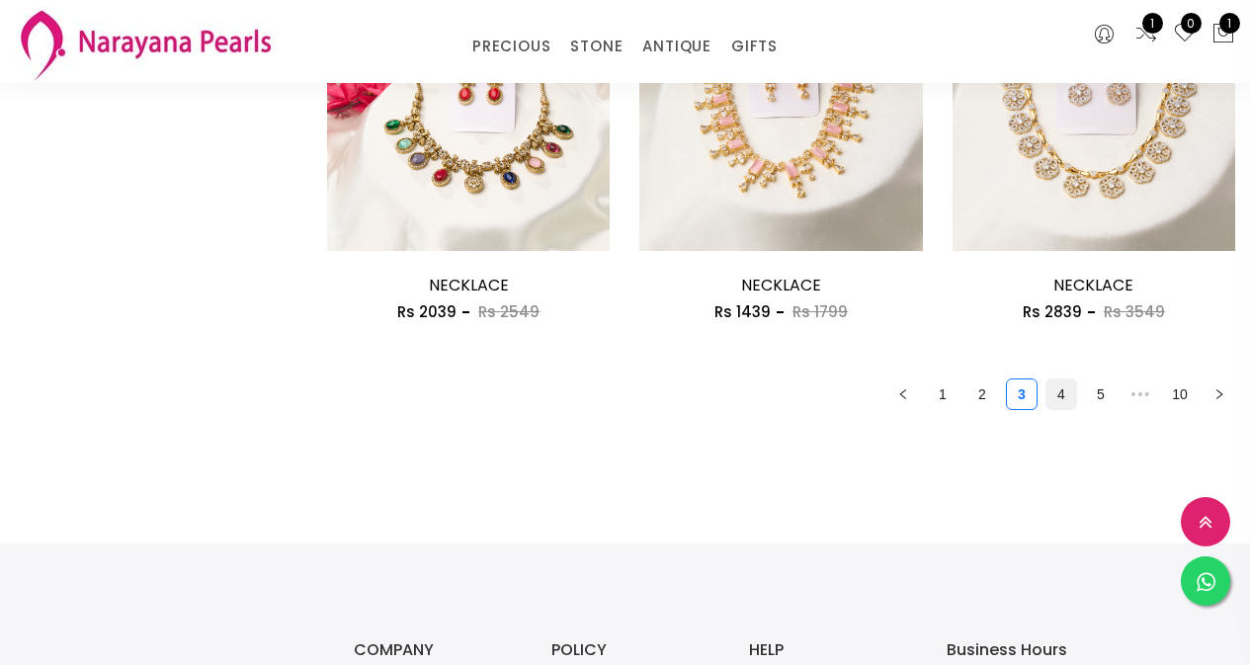
click at [1065, 400] on link "4" at bounding box center [1062, 394] width 30 height 30
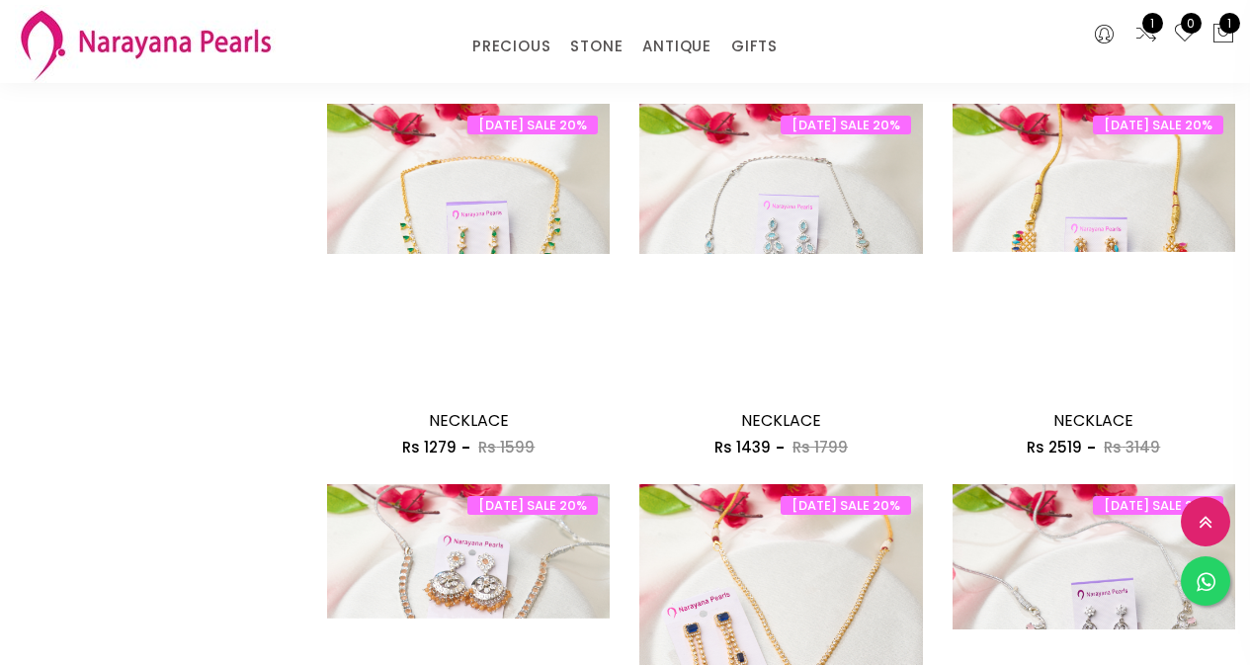
scroll to position [2075, 0]
